Goal: Navigation & Orientation: Find specific page/section

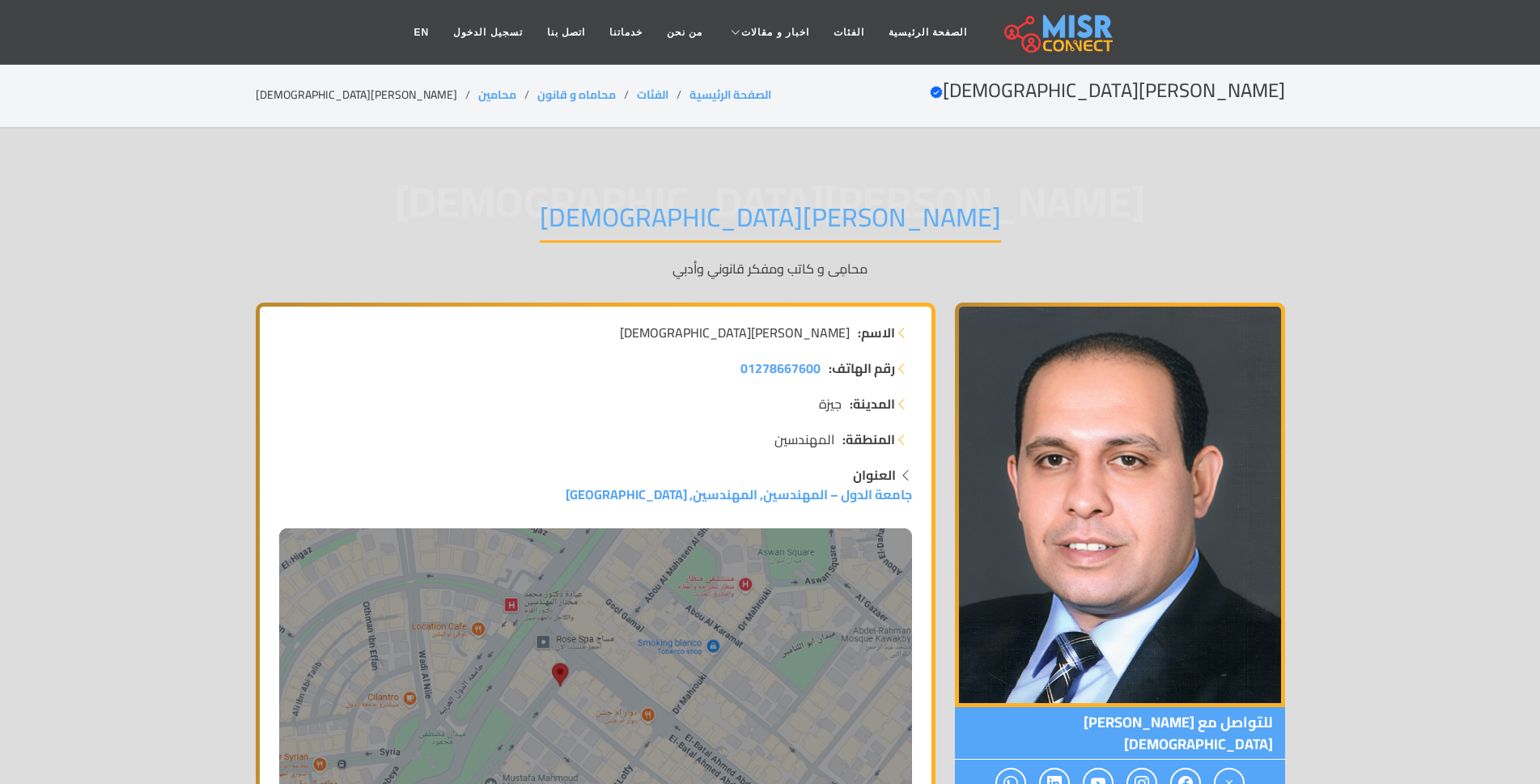
click at [336, 79] on div "نبيل فزيع Verified account الصفحة الرئيسية الفئات محاماه و قانون محامين نبيل فز…" at bounding box center [770, 95] width 1030 height 32
click at [479, 90] on link "محامين" at bounding box center [498, 94] width 38 height 21
click at [479, 91] on link "محامين" at bounding box center [498, 94] width 38 height 21
click at [538, 92] on link "محاماه و قانون" at bounding box center [577, 94] width 78 height 21
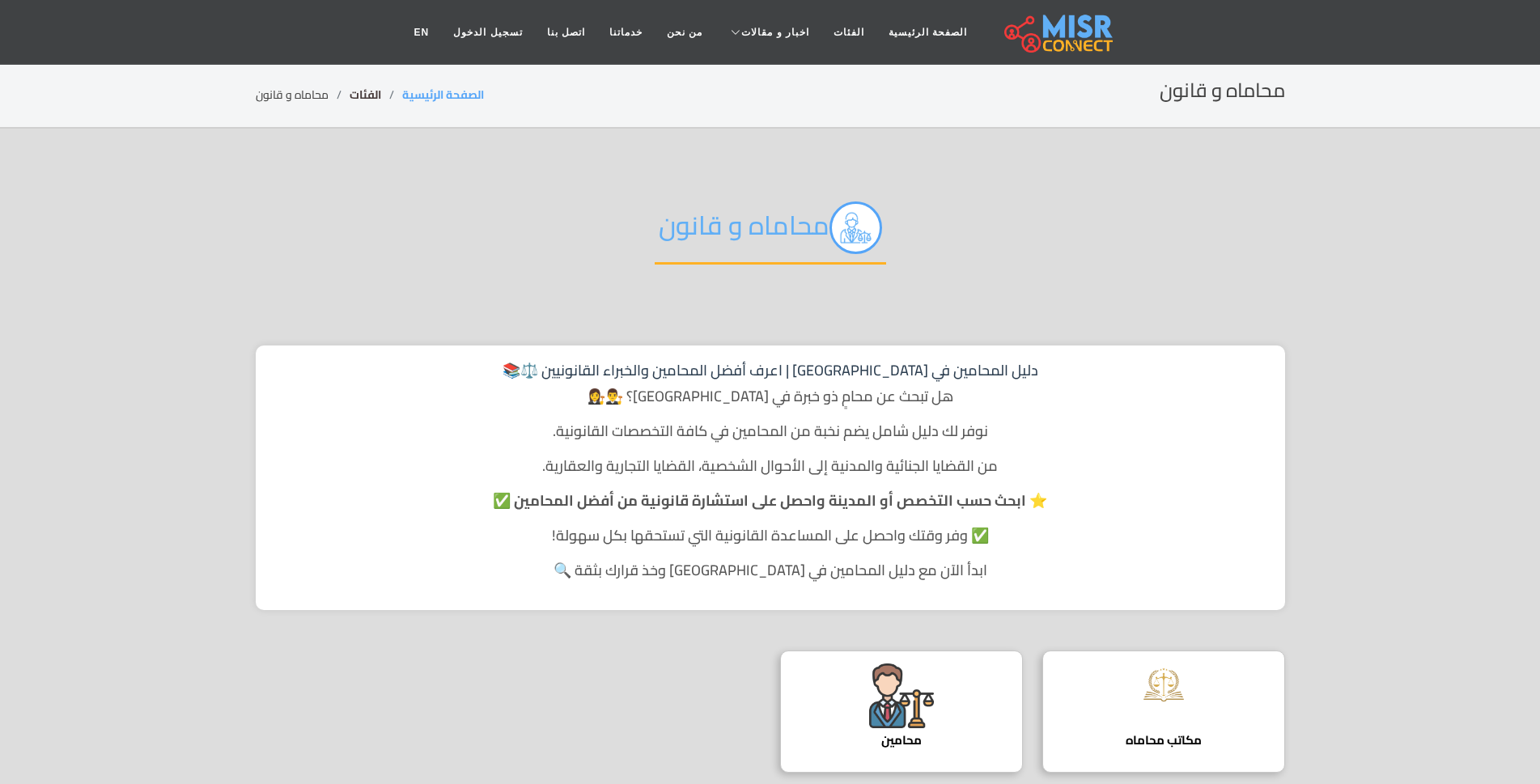
click at [363, 90] on link "الفئات" at bounding box center [365, 94] width 32 height 21
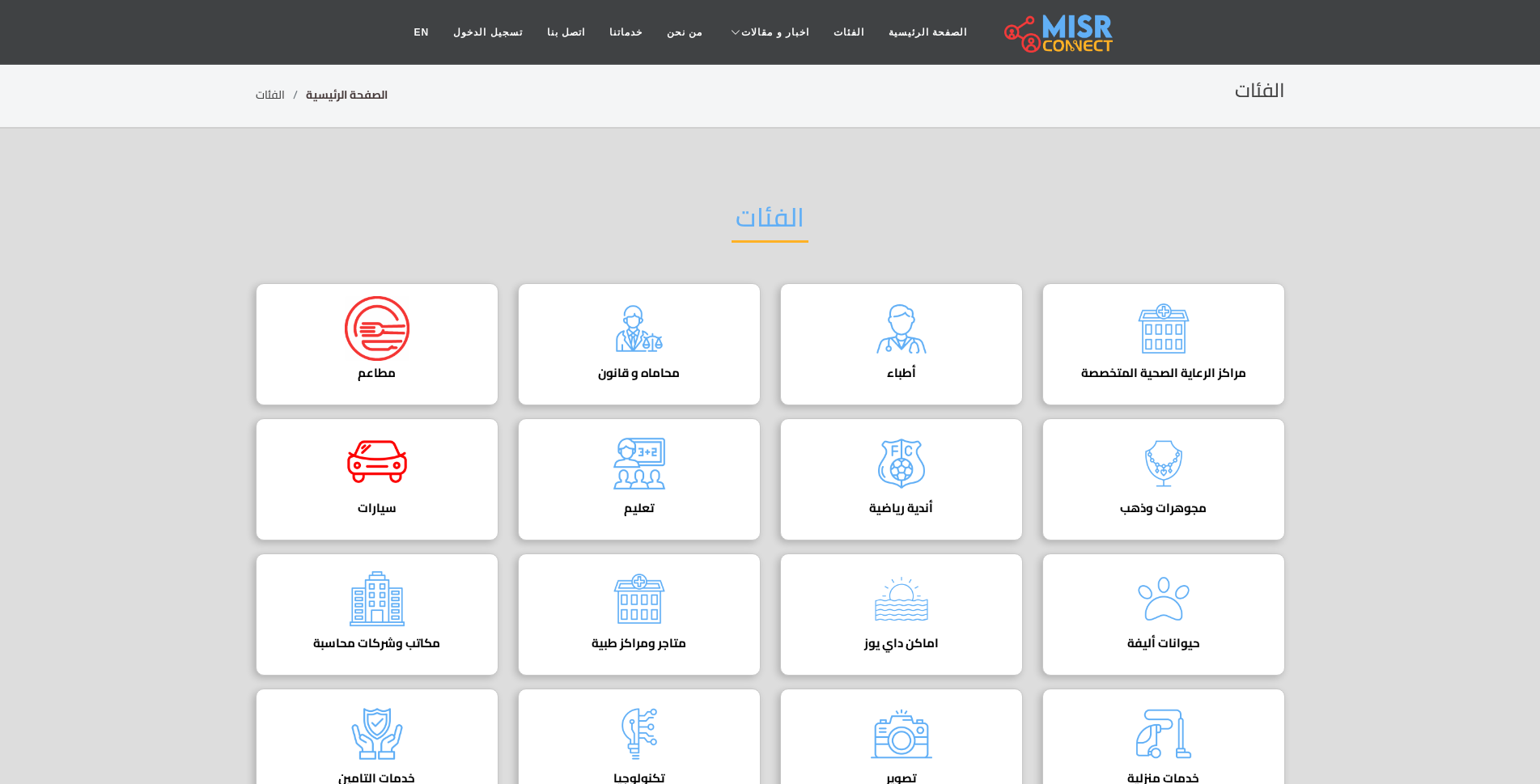
click at [370, 96] on link "الصفحة الرئيسية" at bounding box center [347, 94] width 82 height 21
